Goal: Communication & Community: Answer question/provide support

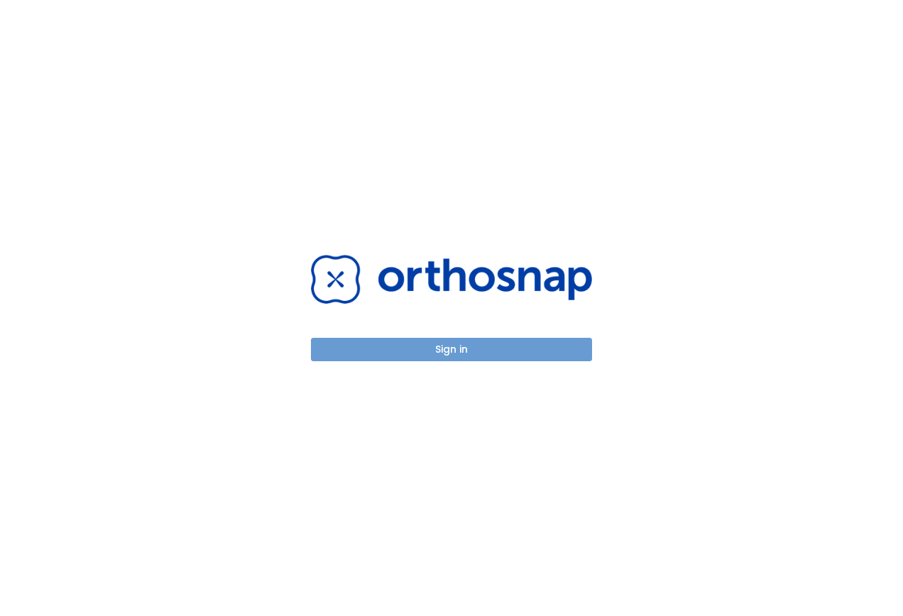
click at [498, 350] on button "Sign in" at bounding box center [451, 349] width 281 height 23
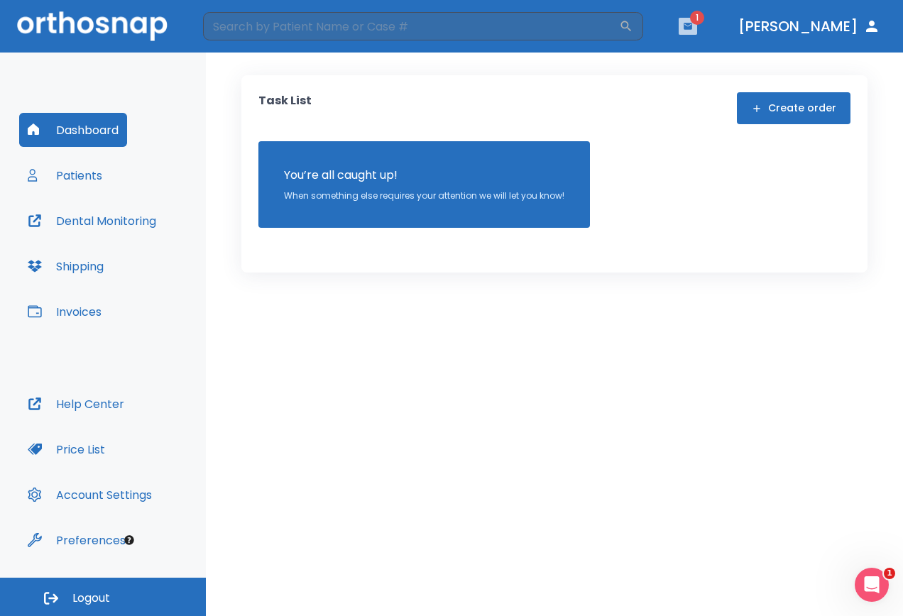
click at [692, 27] on icon "button" at bounding box center [688, 26] width 9 height 6
click at [687, 58] on li "Sarah Wine 1" at bounding box center [685, 58] width 151 height 28
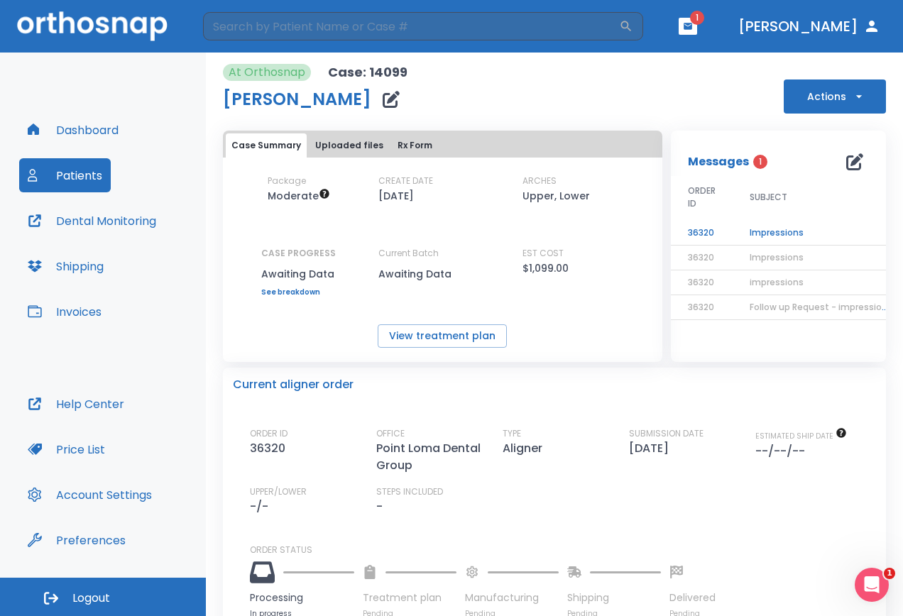
click at [769, 229] on td "Impressions" at bounding box center [821, 233] width 177 height 25
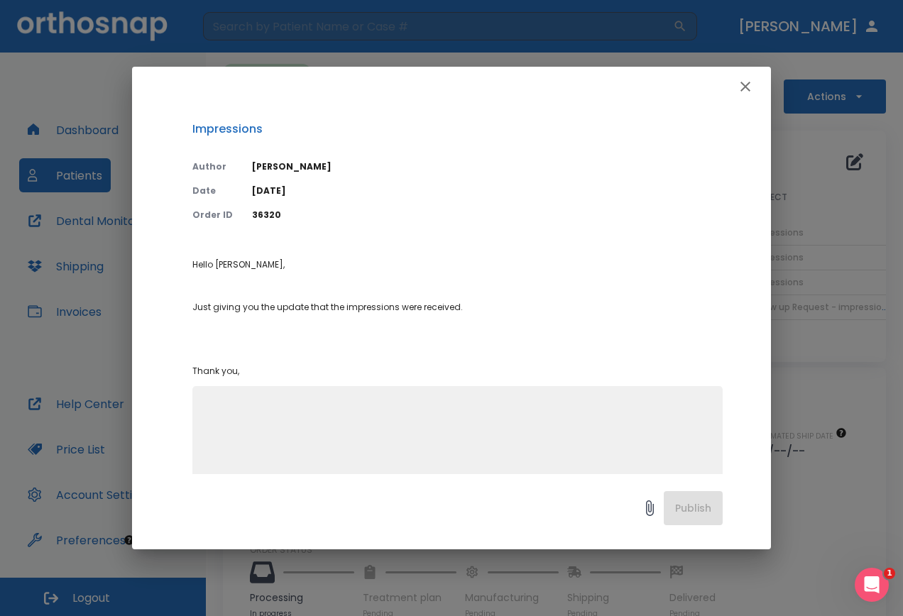
click at [466, 423] on textarea at bounding box center [457, 450] width 513 height 98
type textarea "Thank you!!"
click at [707, 505] on button "Publish" at bounding box center [693, 508] width 59 height 34
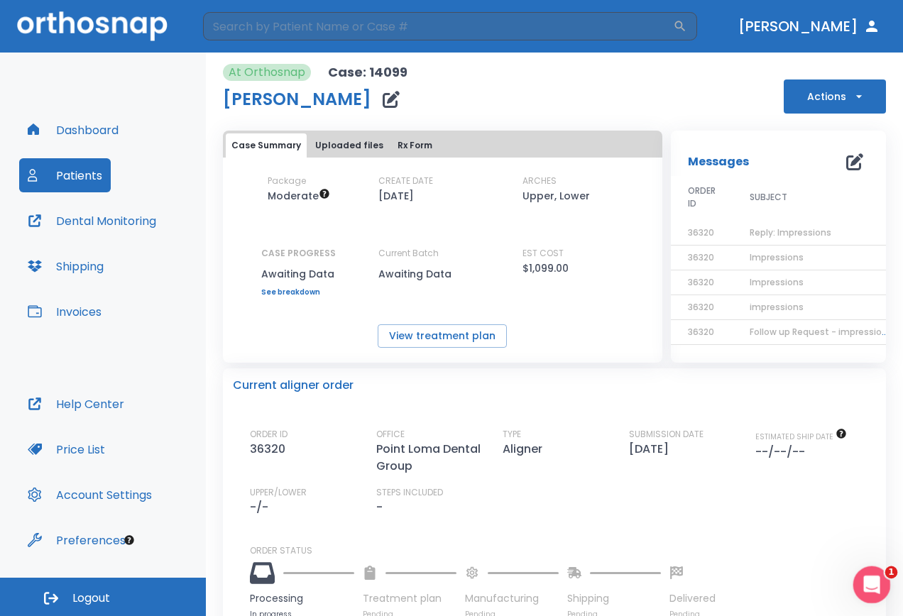
click at [875, 576] on icon "Open Intercom Messenger" at bounding box center [869, 582] width 23 height 23
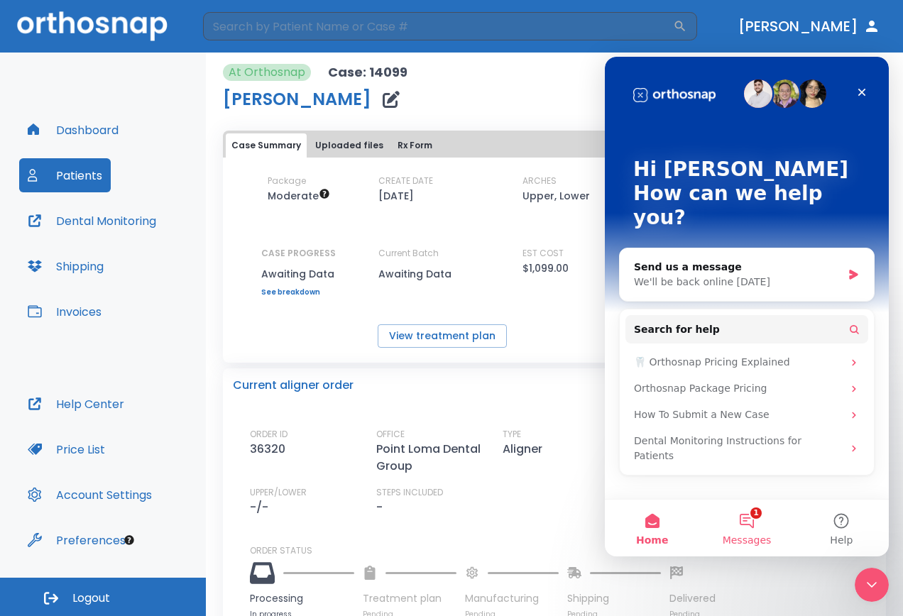
click at [758, 518] on button "1 Messages" at bounding box center [746, 528] width 94 height 57
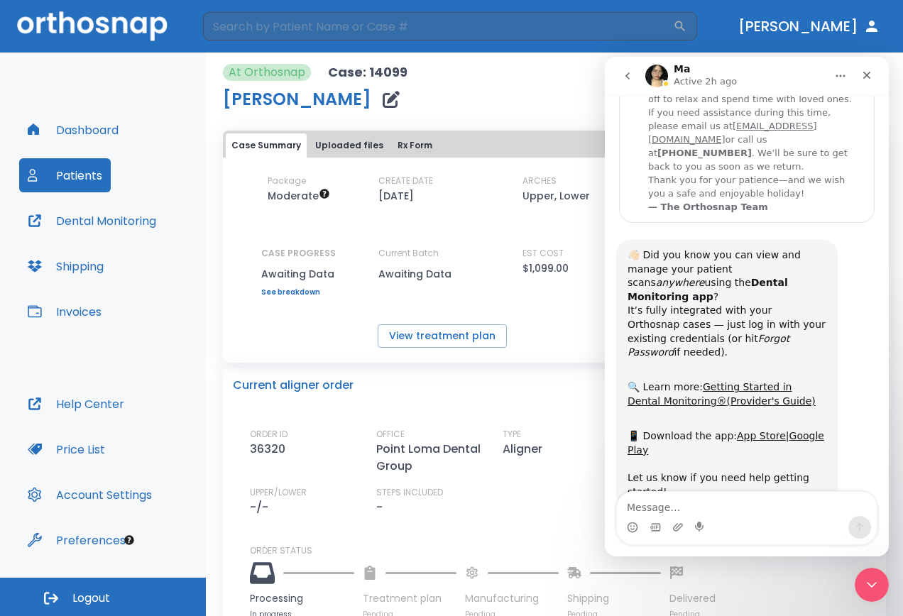
scroll to position [134, 0]
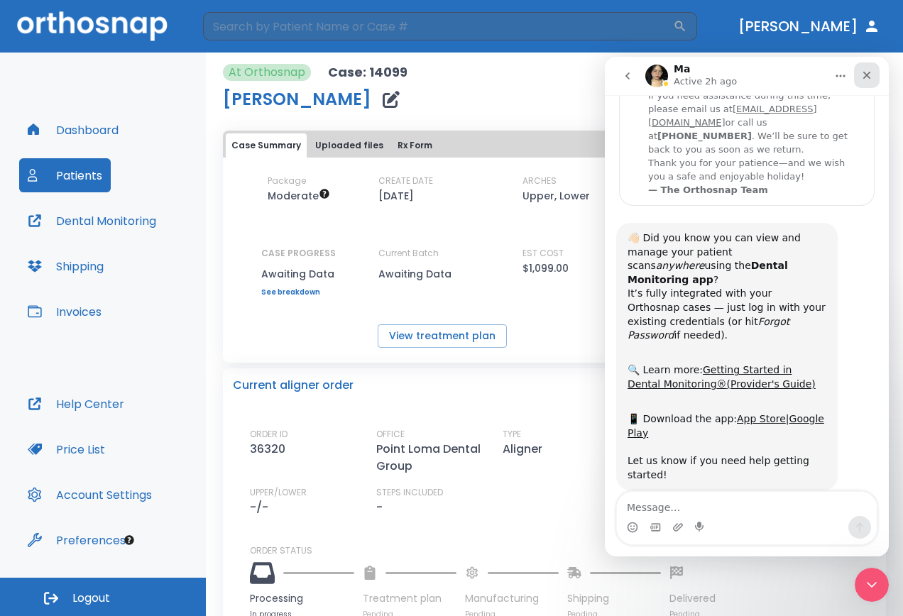
click at [861, 75] on icon "Close" at bounding box center [866, 75] width 11 height 11
